Goal: Transaction & Acquisition: Purchase product/service

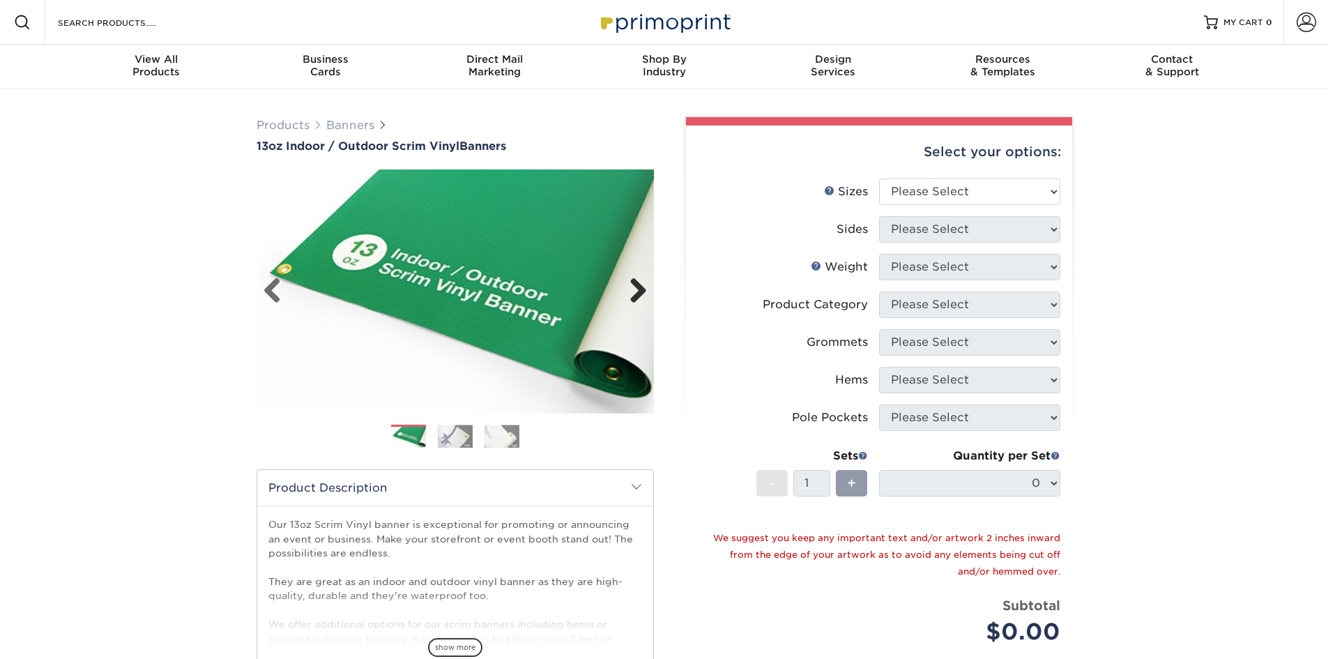
click at [642, 298] on link "Next" at bounding box center [633, 291] width 28 height 28
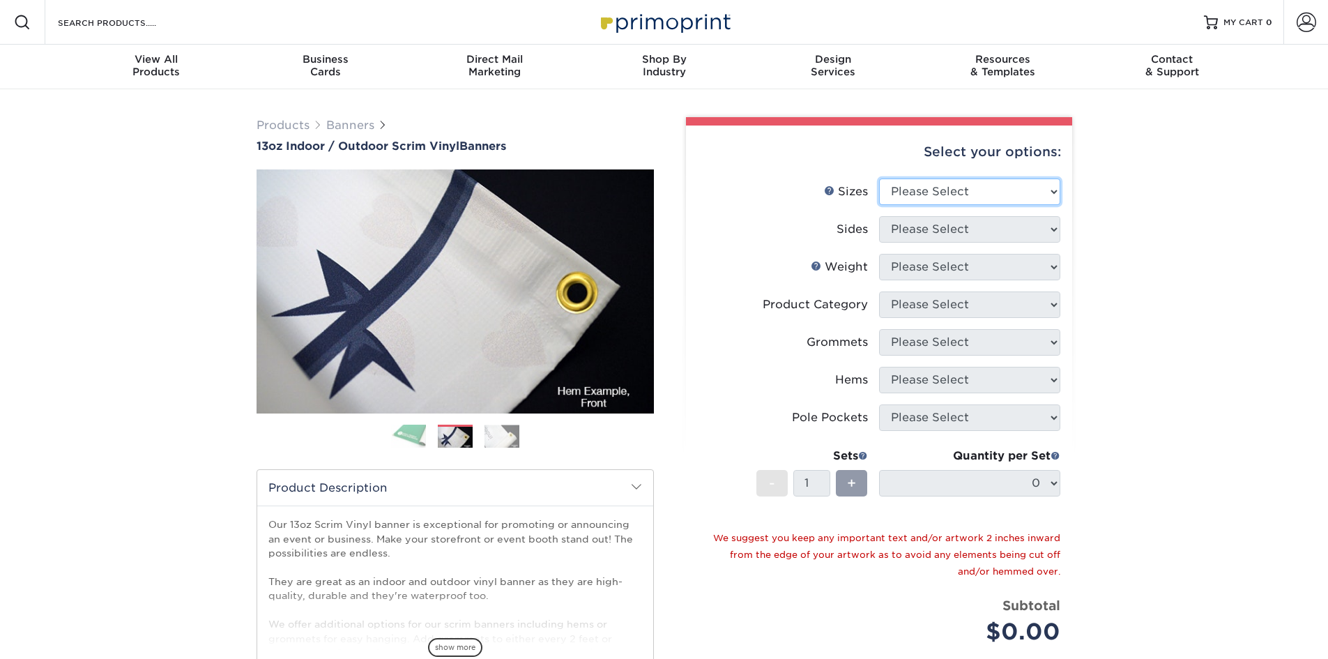
click at [949, 189] on select "Please Select 24" x 36" 24" x 48" 36" x 48" 36" x 60" 36" x 72" 36" x 96" 36" x…" at bounding box center [969, 191] width 181 height 26
click at [953, 197] on select "Please Select 24" x 36" 24" x 48" 36" x 48" 36" x 60" 36" x 72" 36" x 96" 36" x…" at bounding box center [969, 191] width 181 height 26
select select "36.00x72.00"
click at [879, 178] on select "Please Select 24" x 36" 24" x 48" 36" x 48" 36" x 60" 36" x 72" 36" x 96" 36" x…" at bounding box center [969, 191] width 181 height 26
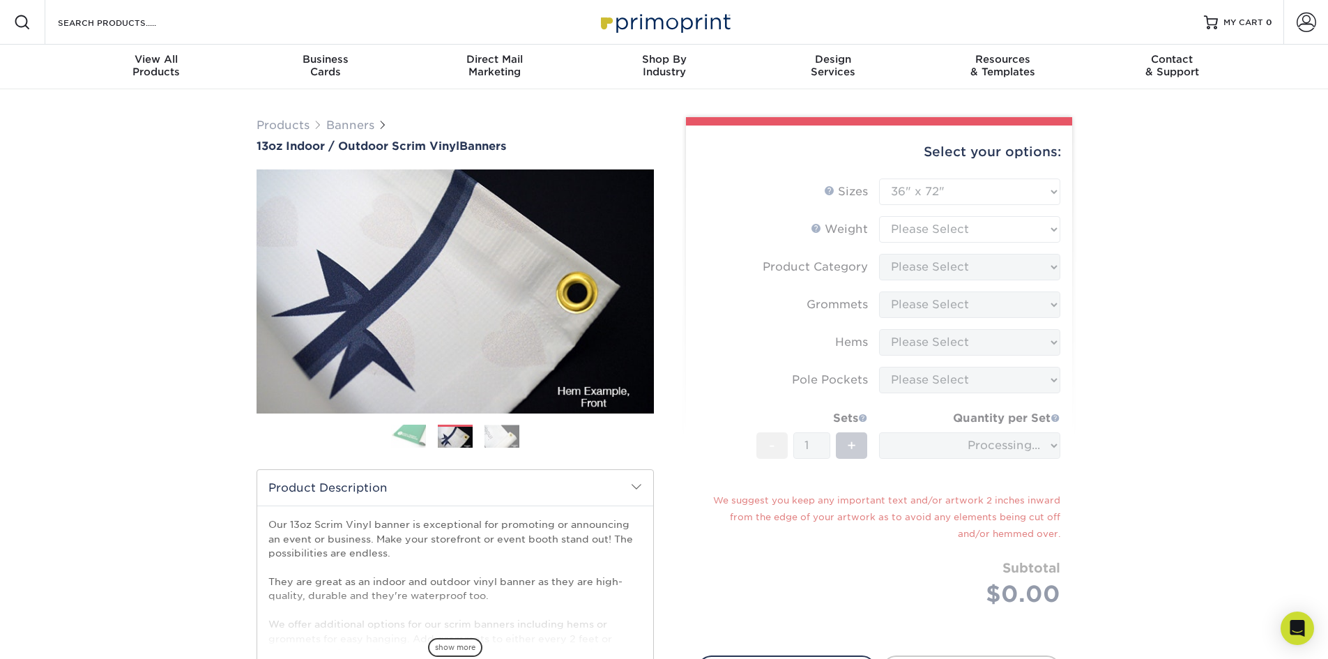
click at [1229, 215] on div "Products Banners 13oz Indoor / Outdoor Scrim Vinyl Banners Previous Next" at bounding box center [664, 461] width 1328 height 744
click at [1014, 206] on form "Sizes Help Sizes Please Select 24" x 36" 24" x 48" 36" x 48" 36" x 60" 36" x 72…" at bounding box center [879, 408] width 364 height 461
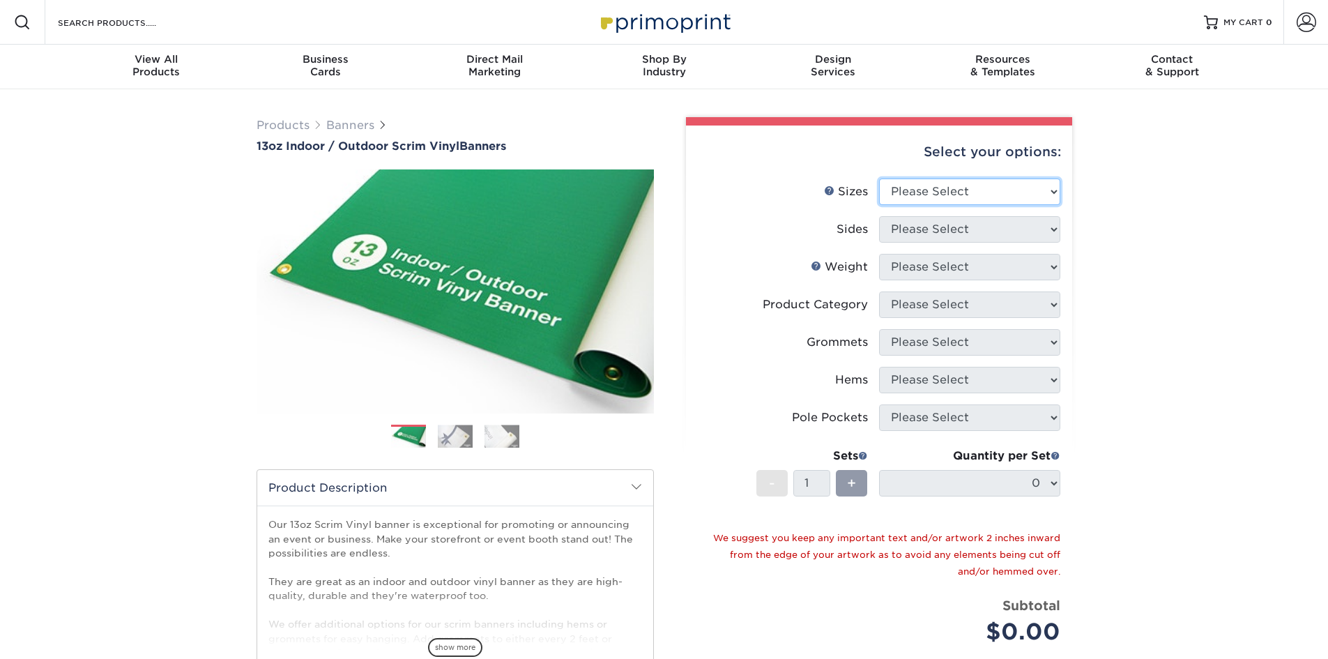
click at [955, 189] on select "Please Select 24" x 36" 24" x 48" 36" x 48" 36" x 60" 36" x 72" 36" x 96" 36" x…" at bounding box center [969, 191] width 181 height 26
select select "36.00x72.00"
click at [879, 178] on select "Please Select 24" x 36" 24" x 48" 36" x 48" 36" x 60" 36" x 72" 36" x 96" 36" x…" at bounding box center [969, 191] width 181 height 26
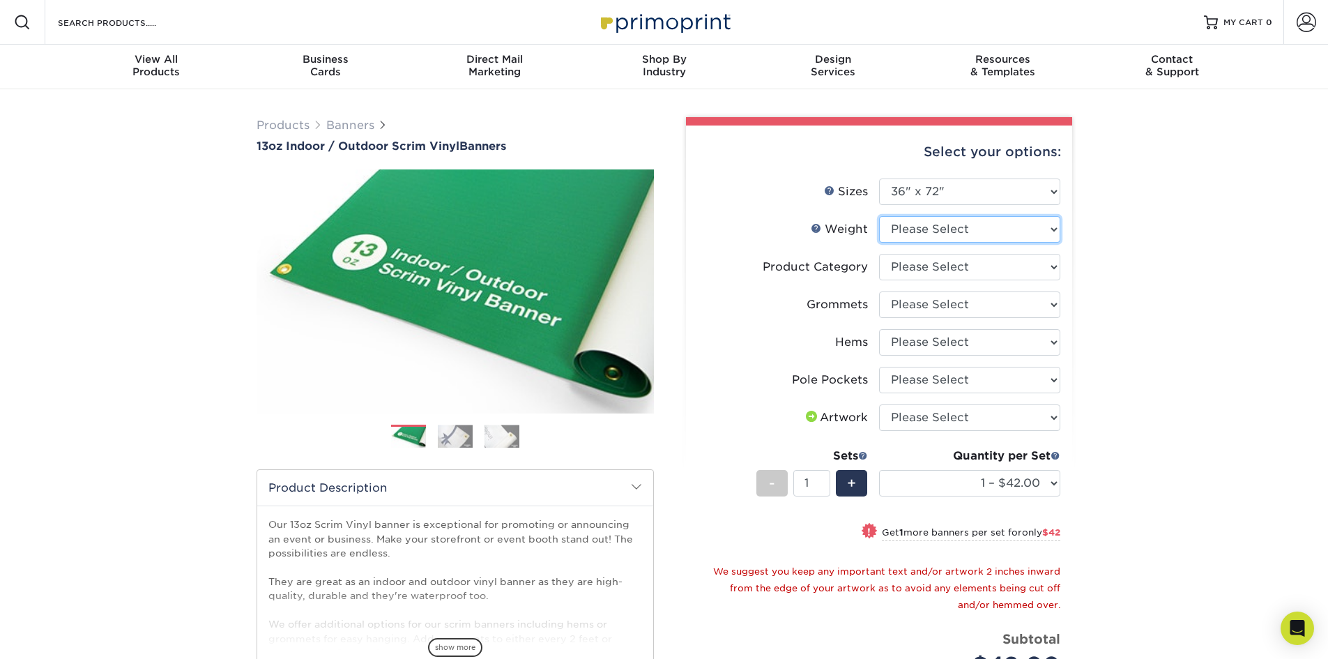
click at [925, 235] on select "Please Select 13OZ" at bounding box center [969, 229] width 181 height 26
select select "13OZ"
click at [879, 216] on select "Please Select 13OZ" at bounding box center [969, 229] width 181 height 26
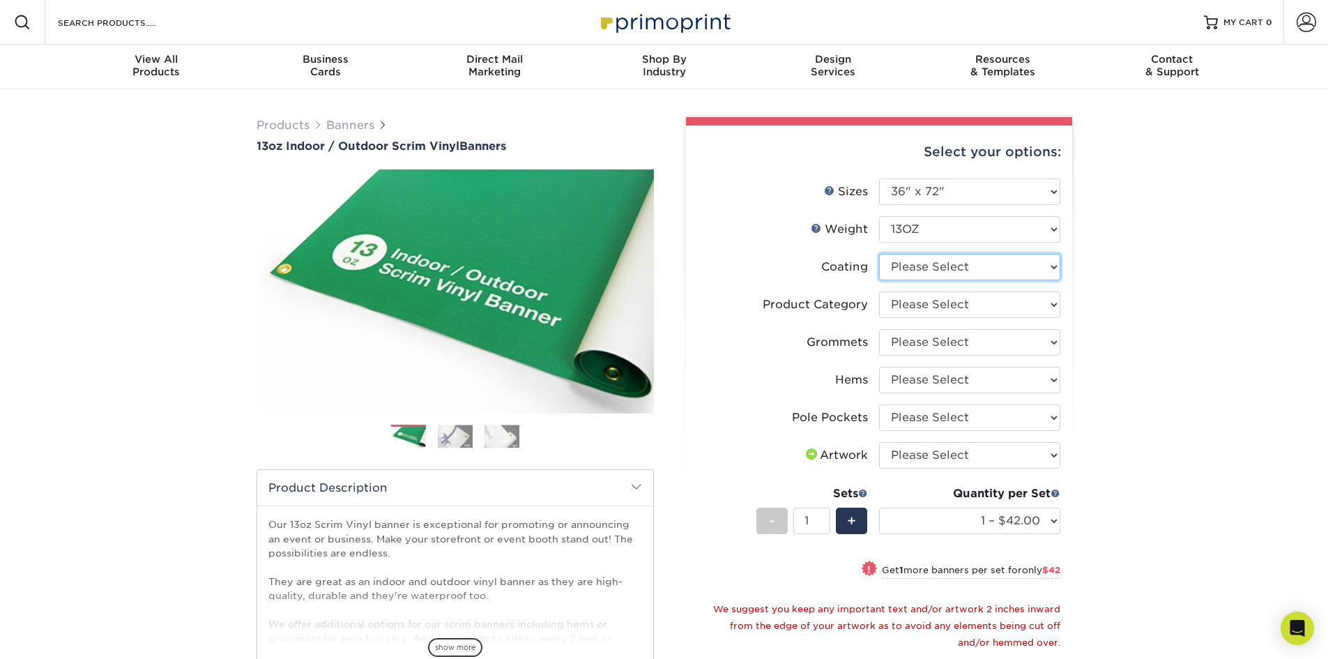
click at [968, 273] on select at bounding box center [969, 267] width 181 height 26
click at [971, 270] on select at bounding box center [969, 267] width 181 height 26
click at [970, 300] on select "Please Select 13oz Scrim Vinyl Banner - Matte" at bounding box center [969, 304] width 181 height 26
select select "bb192c35-bb20-422d-b6fe-0c7f48e5aa48"
click at [879, 291] on select "Please Select 13oz Scrim Vinyl Banner - Matte" at bounding box center [969, 304] width 181 height 26
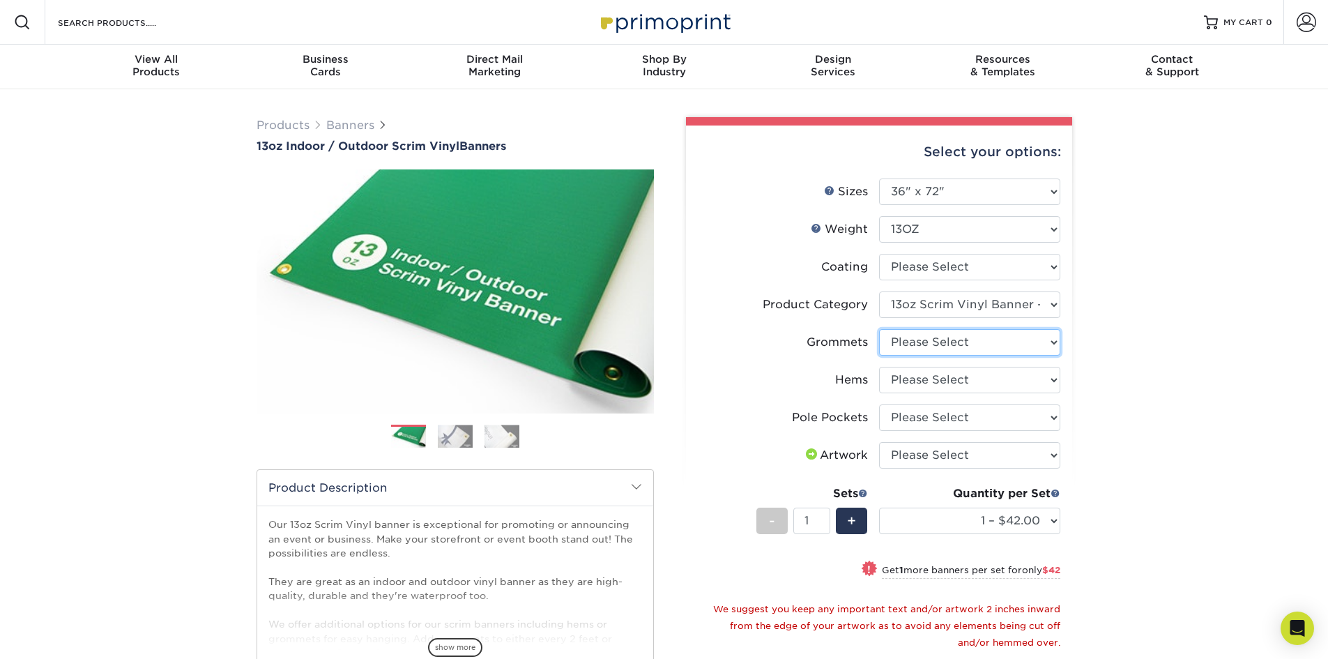
click at [974, 340] on select "Please Select No Grommets Yes, Grommet All 4 Corners Yes, Grommets Every 1 ft. …" at bounding box center [969, 342] width 181 height 26
select select "ce33bba6-a87b-4293-934d-6f372bdce3e6"
click at [879, 329] on select "Please Select No Grommets Yes, Grommet All 4 Corners Yes, Grommets Every 1 ft. …" at bounding box center [969, 342] width 181 height 26
click at [1208, 371] on div "Products Banners 13oz Indoor / Outdoor Scrim Vinyl Banners Previous Next" at bounding box center [664, 507] width 1328 height 837
click at [1005, 378] on select "Please Select No Hems/Pole Pockets Yes, Hems Top and Bottom Only Yes, Hems All …" at bounding box center [969, 380] width 181 height 26
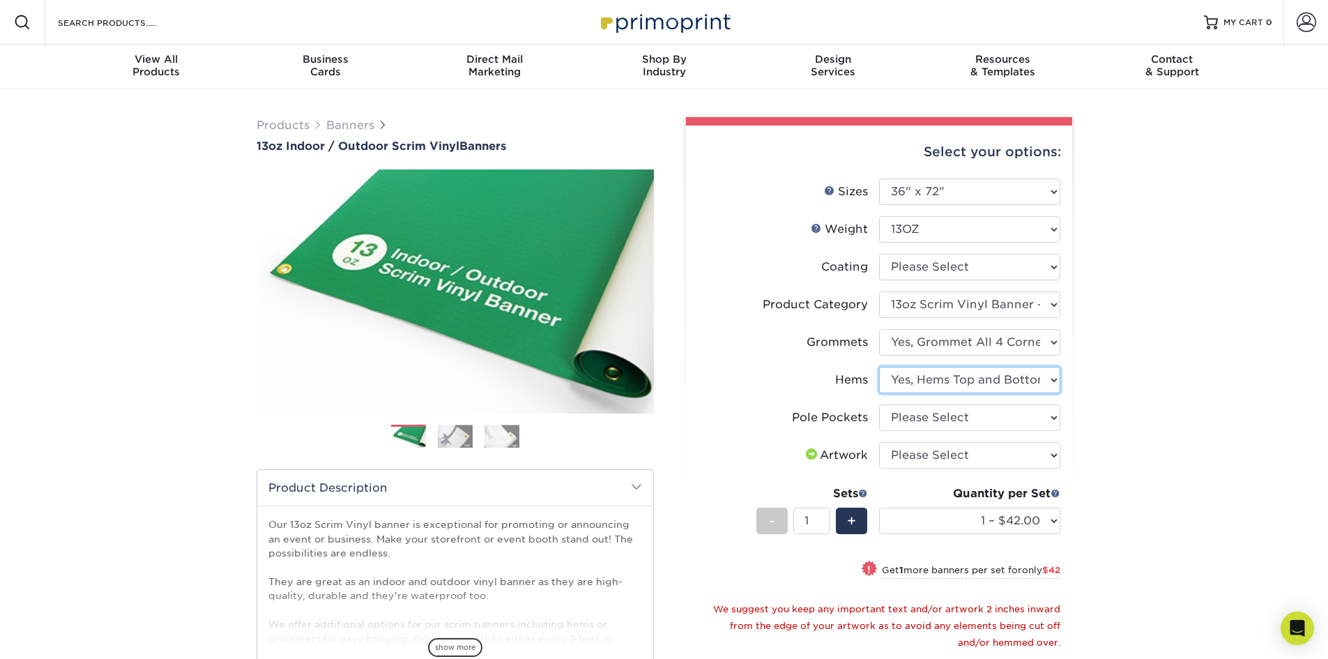
click at [879, 367] on select "Please Select No Hems/Pole Pockets Yes, Hems Top and Bottom Only Yes, Hems All …" at bounding box center [969, 380] width 181 height 26
click at [958, 360] on li "Grommets Please Select No Grommets Yes, Grommet All 4 Corners Yes, Grommets Eve…" at bounding box center [879, 348] width 362 height 38
click at [951, 376] on select "Please Select No Hems/Pole Pockets Yes, Hems Top and Bottom Only Yes, Hems All …" at bounding box center [969, 380] width 181 height 26
select select "799b34bf-ff99-4291-b254-51157b744628"
click at [879, 367] on select "Please Select No Hems/Pole Pockets Yes, Hems Top and Bottom Only Yes, Hems All …" at bounding box center [969, 380] width 181 height 26
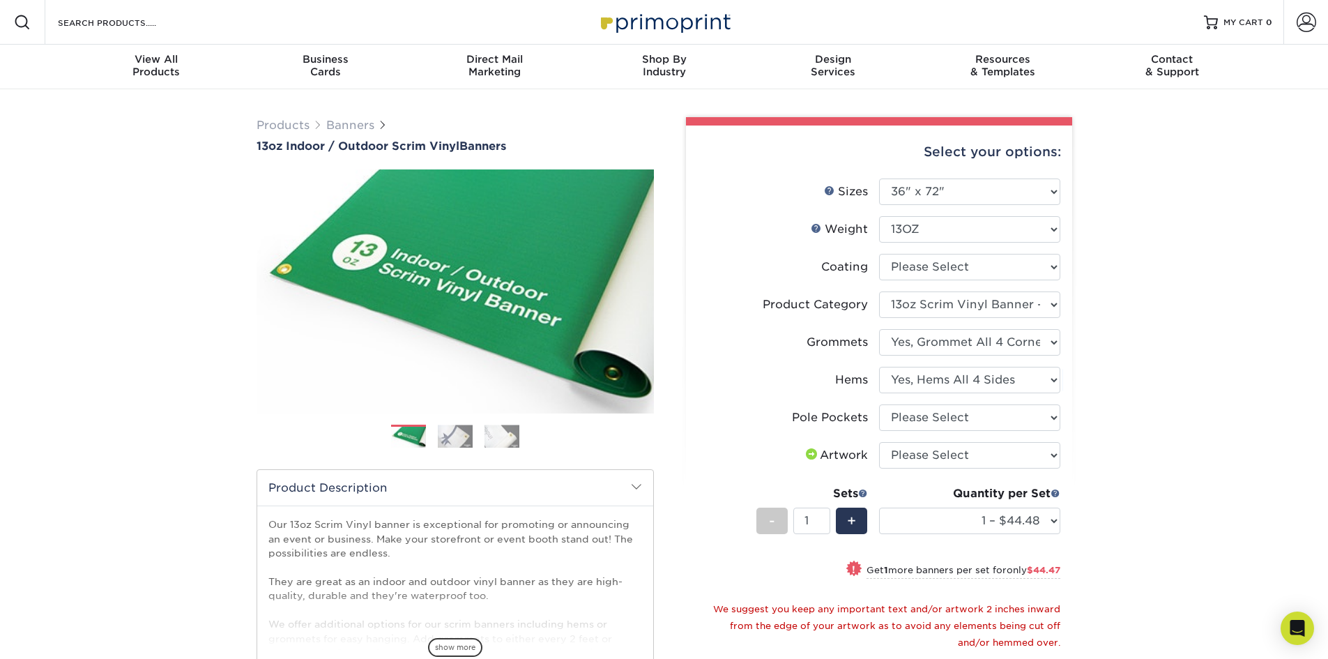
click at [1160, 427] on div "Products Banners 13oz Indoor / Outdoor Scrim Vinyl Banners Previous Next" at bounding box center [664, 507] width 1328 height 837
click at [978, 422] on select "Please Select No Pole Pockets 2 in. Left and Right 2 in. Top and Bottom 4 in. L…" at bounding box center [969, 417] width 181 height 26
click at [982, 420] on select "Please Select No Pole Pockets 2 in. Left and Right 2 in. Top and Bottom 4 in. L…" at bounding box center [969, 417] width 181 height 26
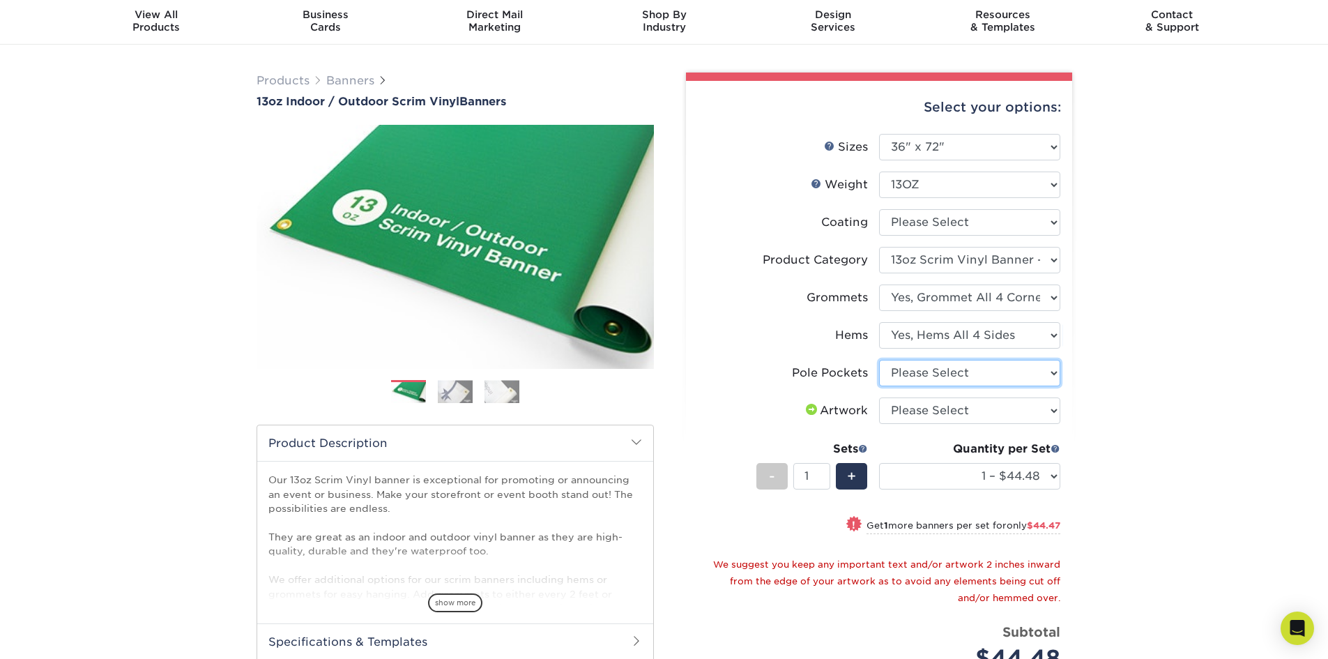
scroll to position [70, 0]
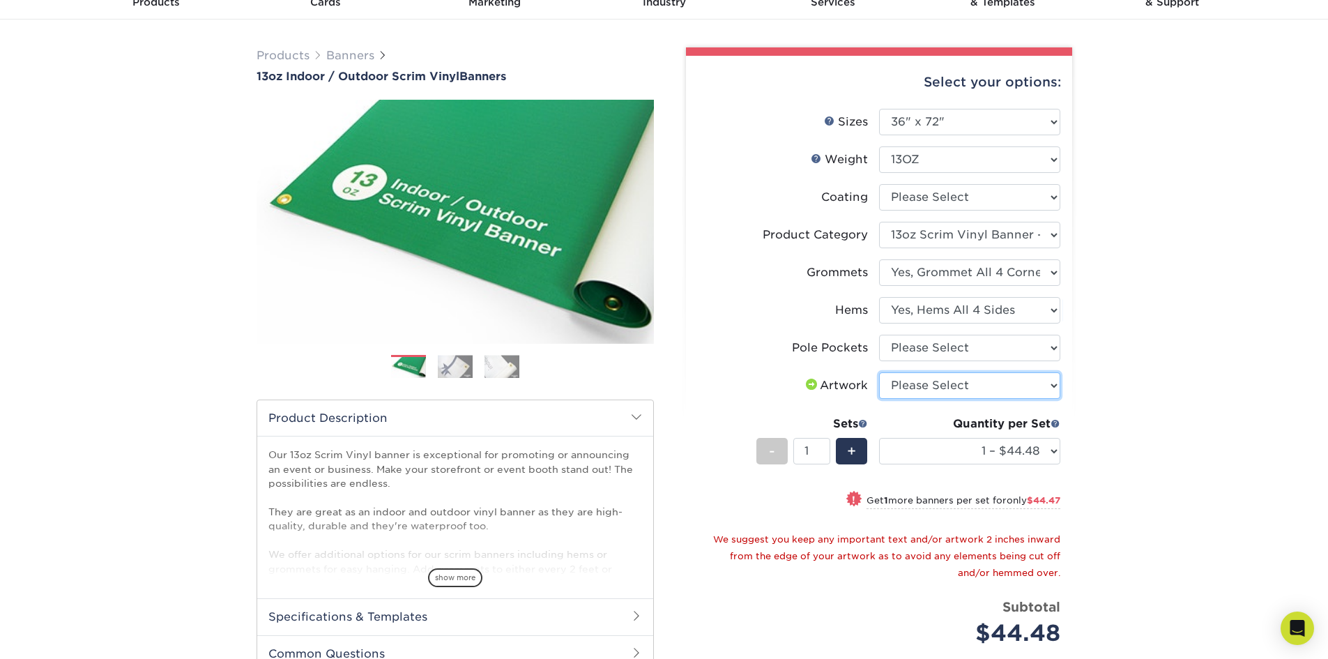
click at [1031, 391] on select "Please Select I will upload files I need a design - $50" at bounding box center [969, 385] width 181 height 26
select select "upload"
click at [879, 372] on select "Please Select I will upload files I need a design - $50" at bounding box center [969, 385] width 181 height 26
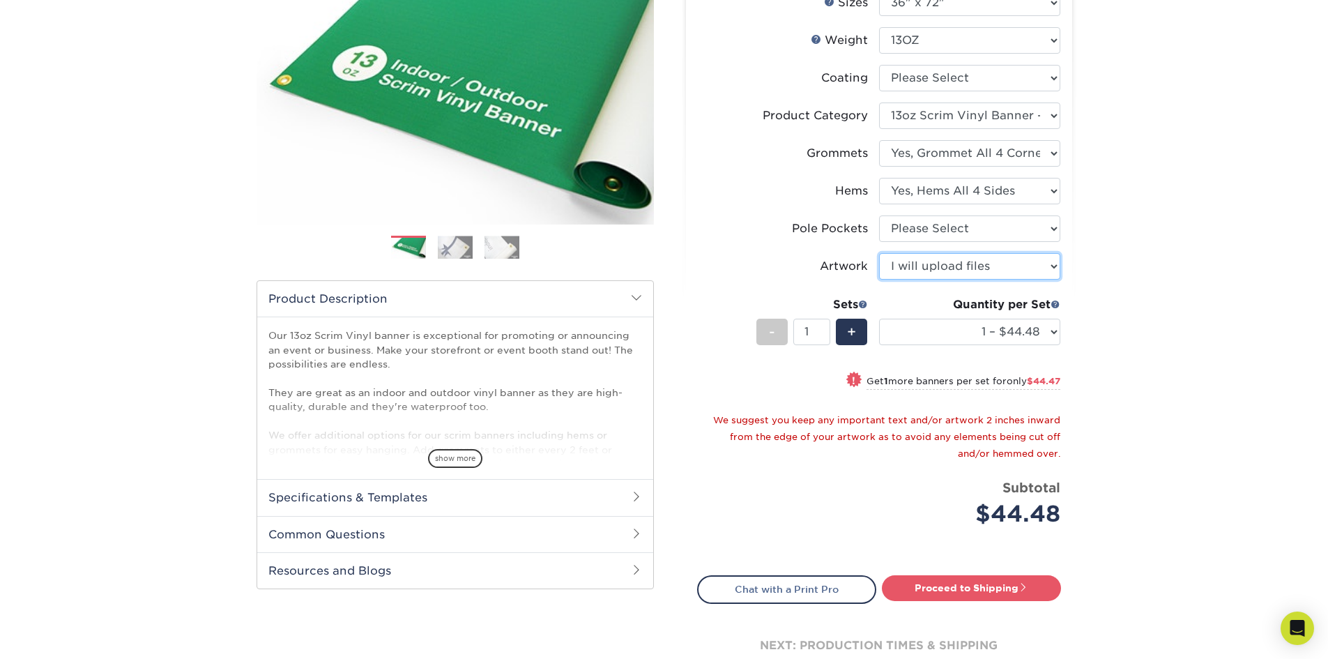
scroll to position [209, 0]
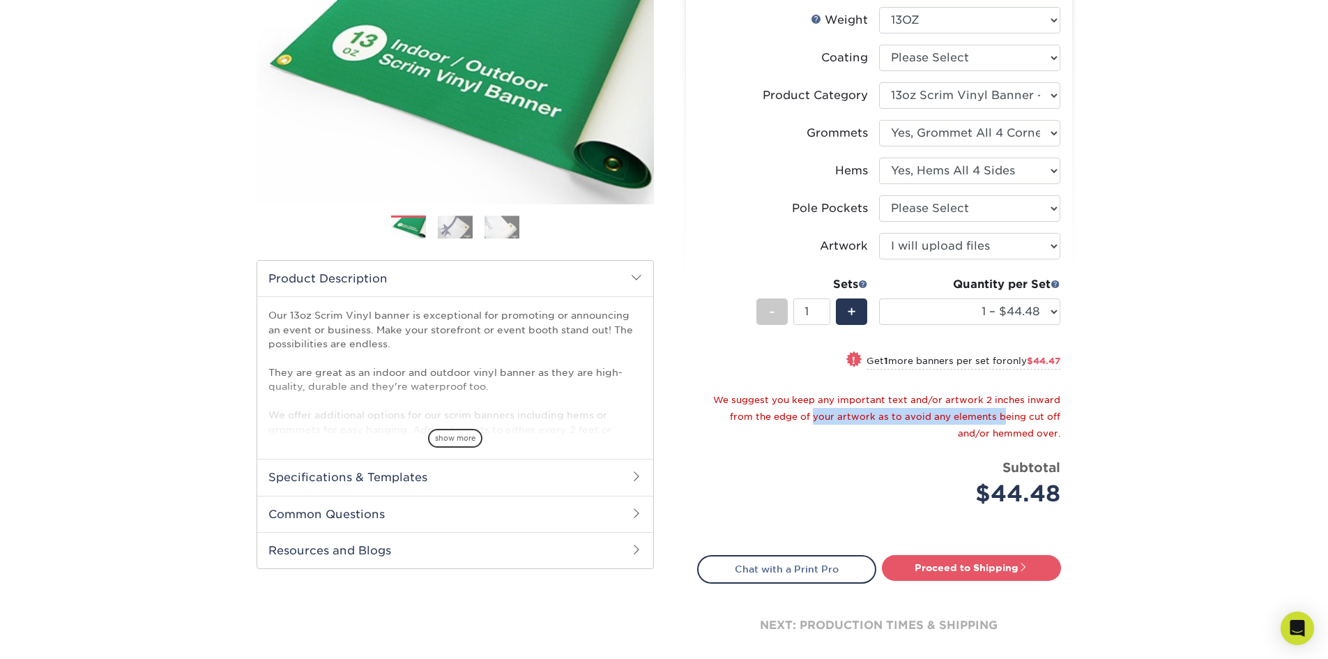
drag, startPoint x: 902, startPoint y: 422, endPoint x: 1009, endPoint y: 421, distance: 107.3
click at [1008, 421] on div "We suggest you keep any important text and/or artwork 2 inches inward from the …" at bounding box center [884, 416] width 352 height 50
click at [1009, 421] on small "We suggest you keep any important text and/or artwork 2 inches inward from the …" at bounding box center [886, 416] width 347 height 44
click at [466, 438] on span "show more" at bounding box center [455, 438] width 54 height 19
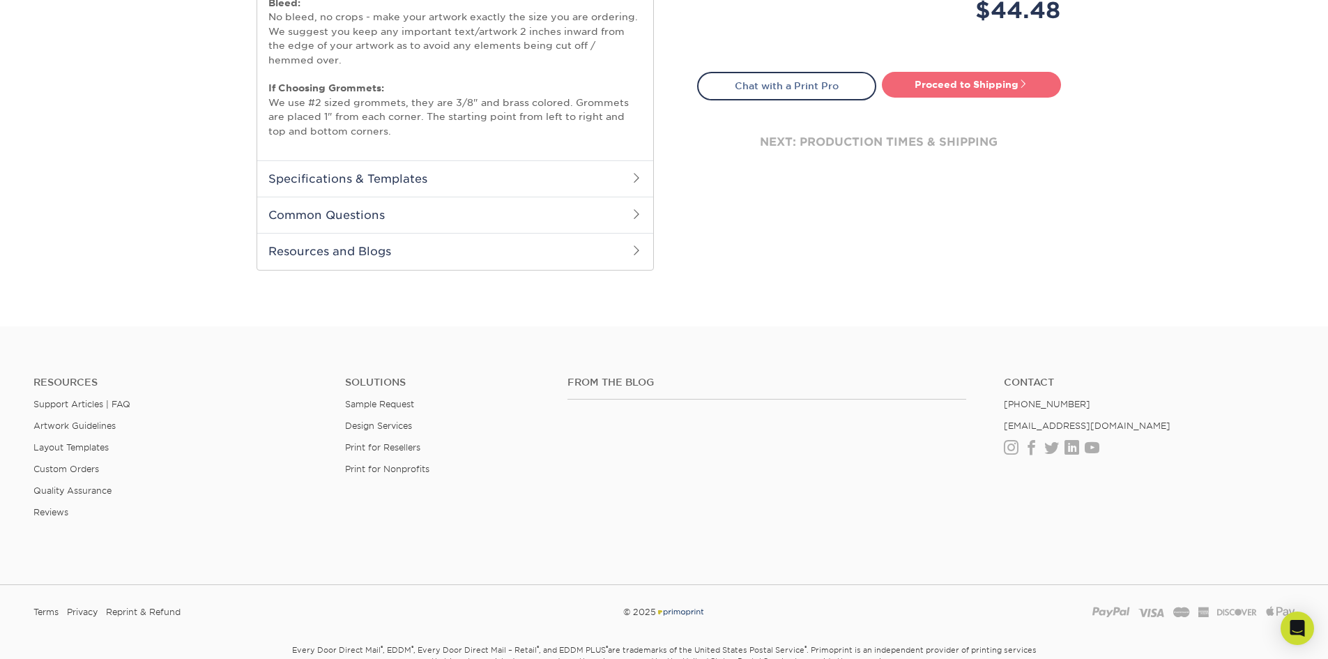
scroll to position [558, 0]
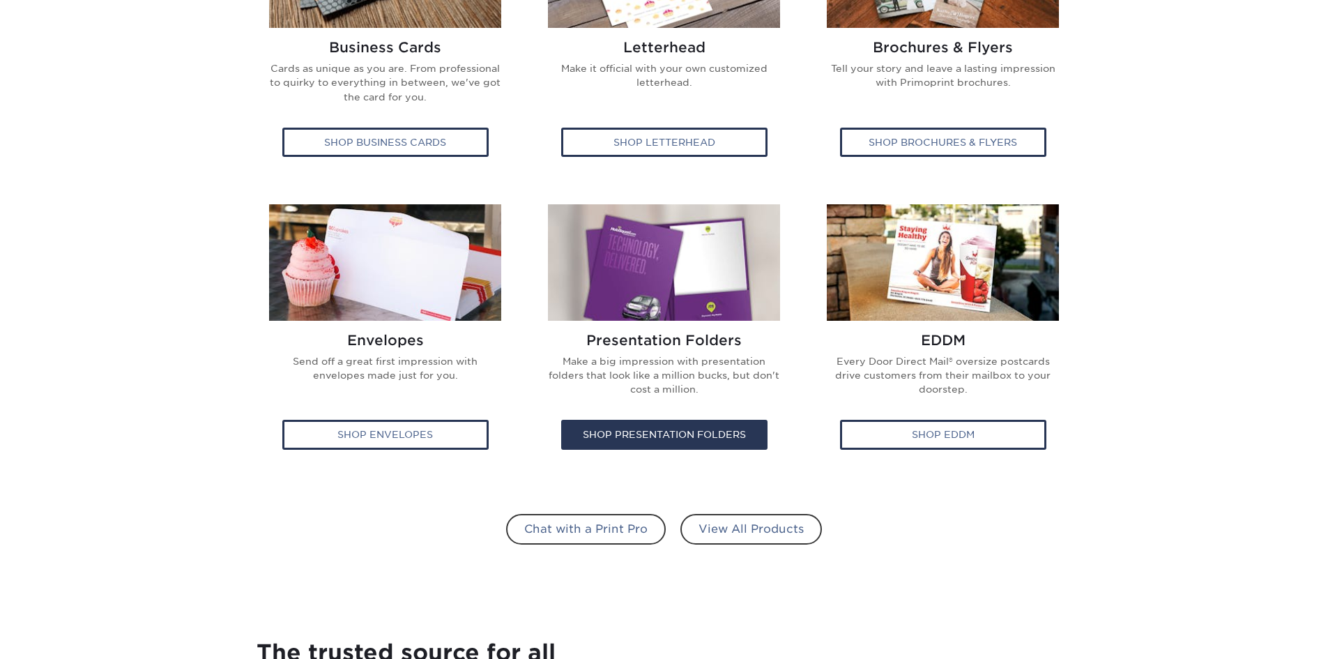
scroll to position [558, 0]
